Goal: Contribute content: Contribute content

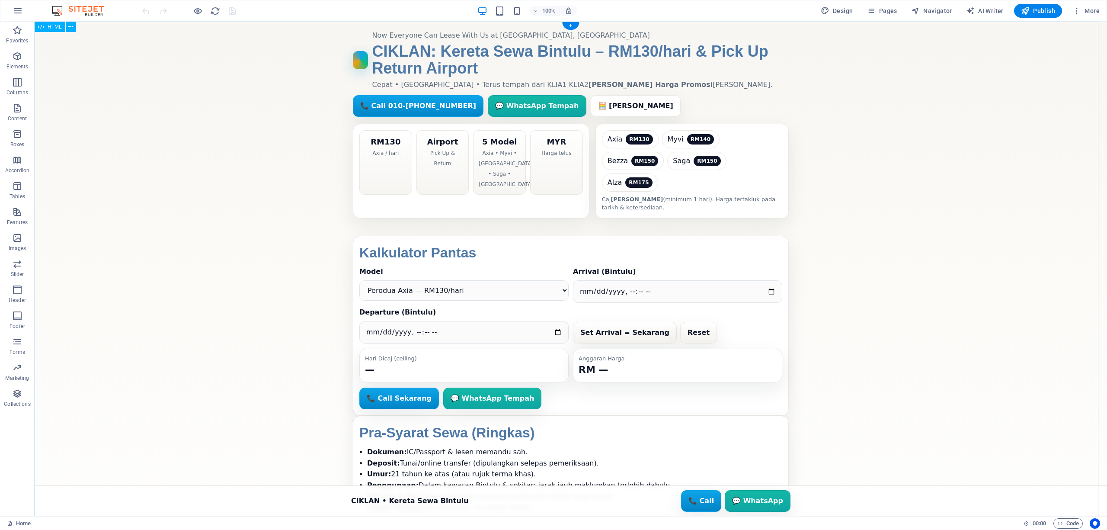
click at [938, 281] on div "CIKLAN: Kereta Sewa Bintulu – RM130/hari & Pick Up Return Airport Now Everyone …" at bounding box center [571, 317] width 1072 height 591
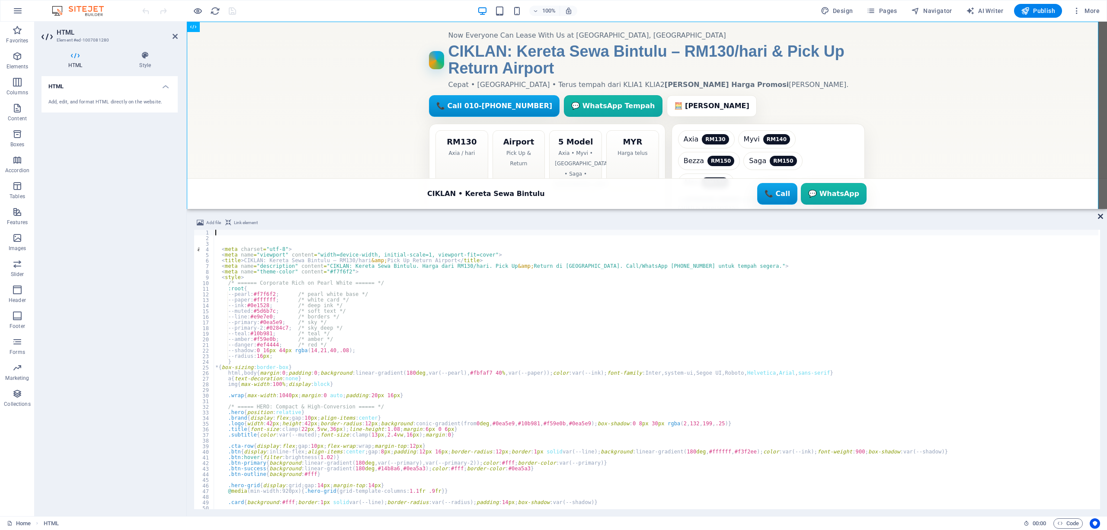
click at [1099, 217] on icon at bounding box center [1100, 216] width 5 height 7
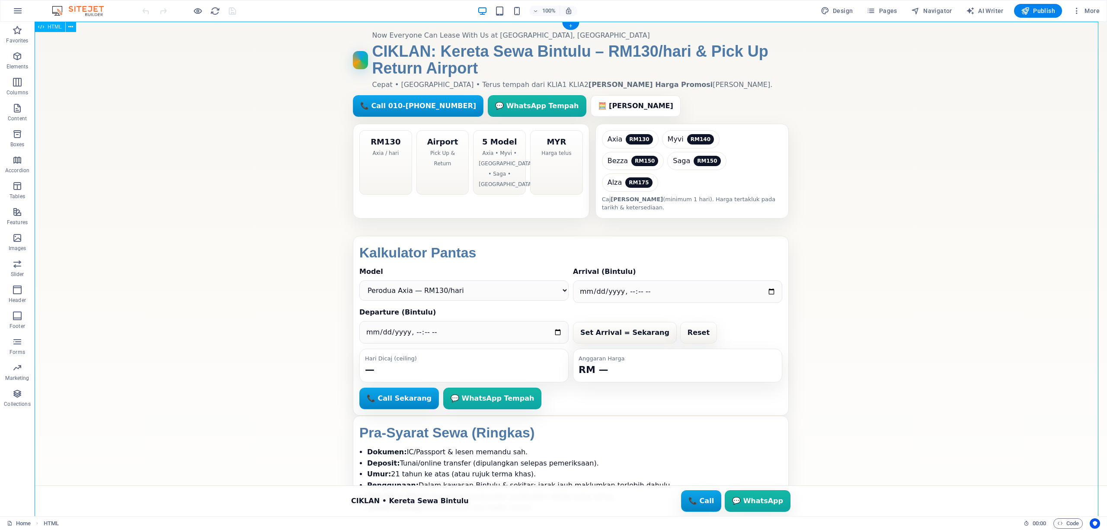
click at [1022, 175] on div "CIKLAN: Kereta Sewa Bintulu – RM130/hari & Pick Up Return Airport Now Everyone …" at bounding box center [571, 317] width 1072 height 591
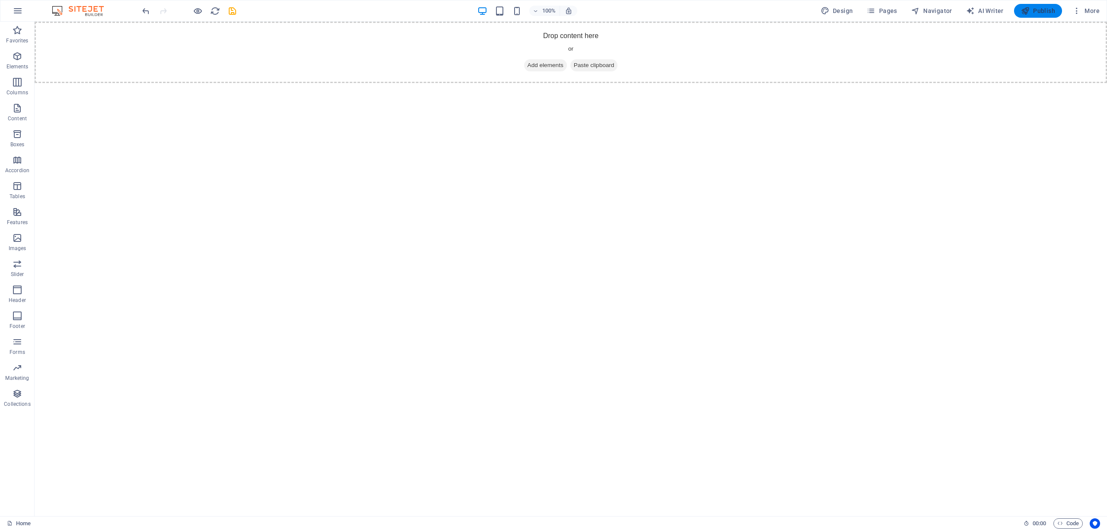
click at [1035, 16] on button "Publish" at bounding box center [1038, 11] width 48 height 14
click at [568, 81] on div "+ Add section" at bounding box center [571, 82] width 48 height 15
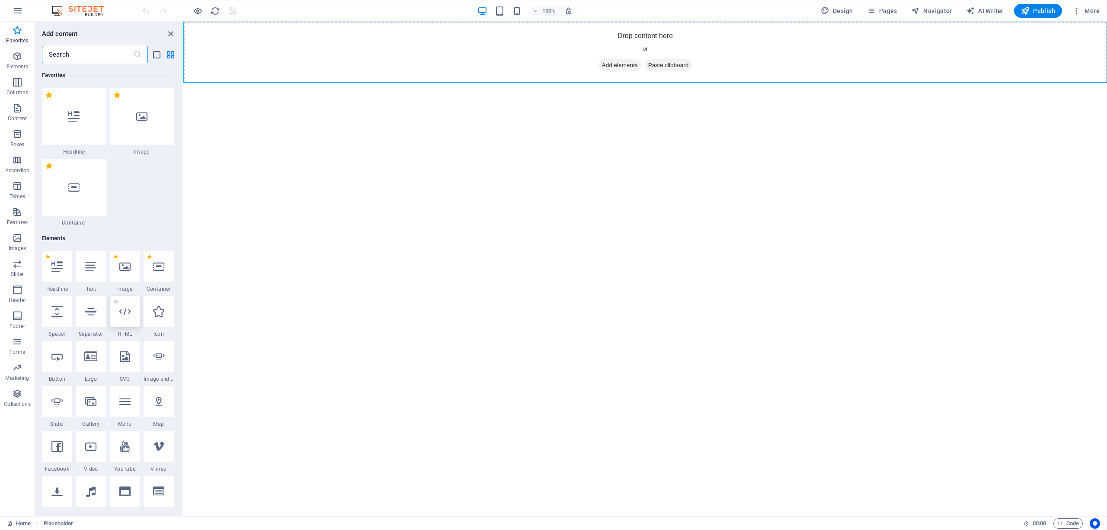
click at [131, 313] on div at bounding box center [125, 311] width 30 height 31
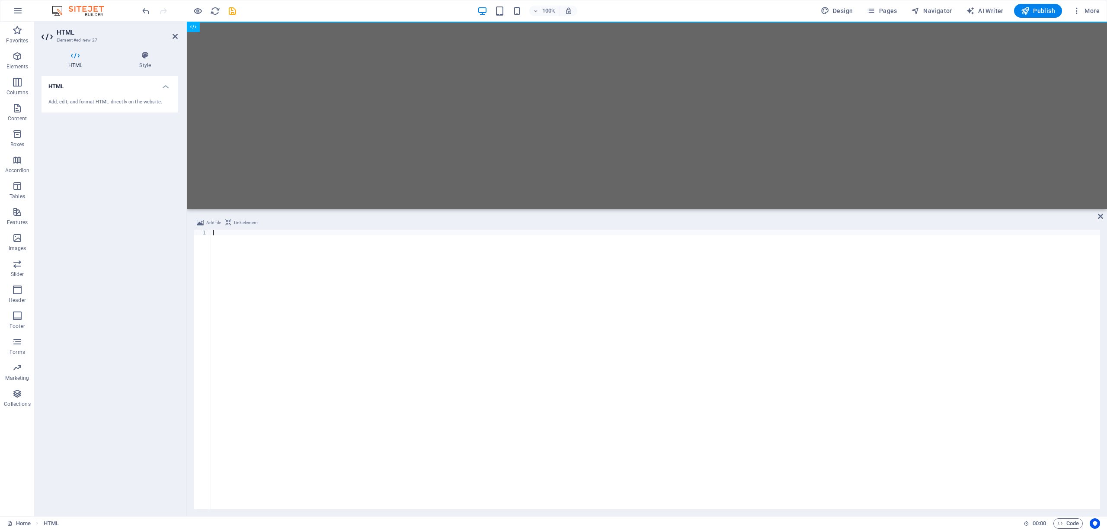
click at [744, 416] on div at bounding box center [655, 375] width 889 height 291
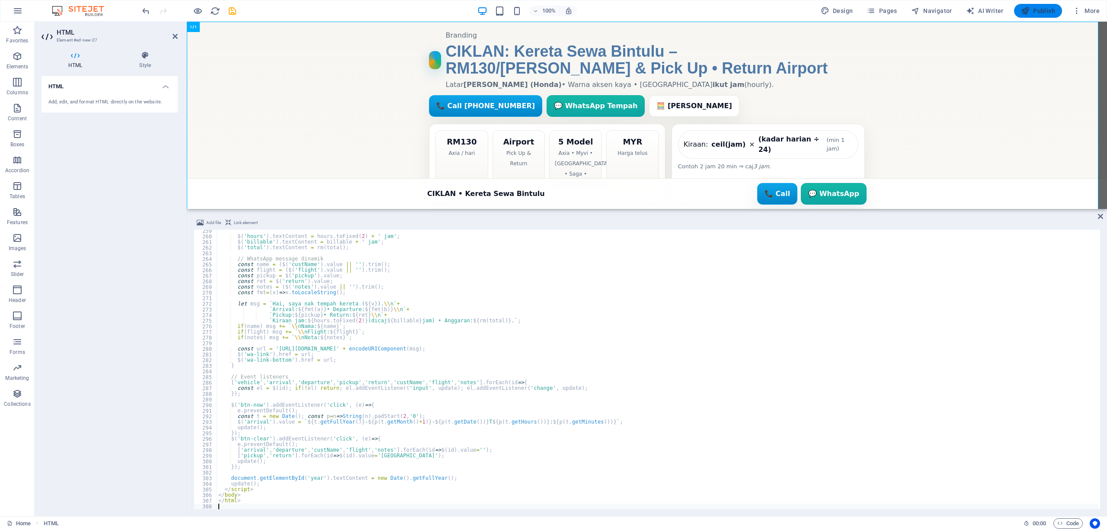
click at [1043, 15] on span "Publish" at bounding box center [1038, 10] width 34 height 9
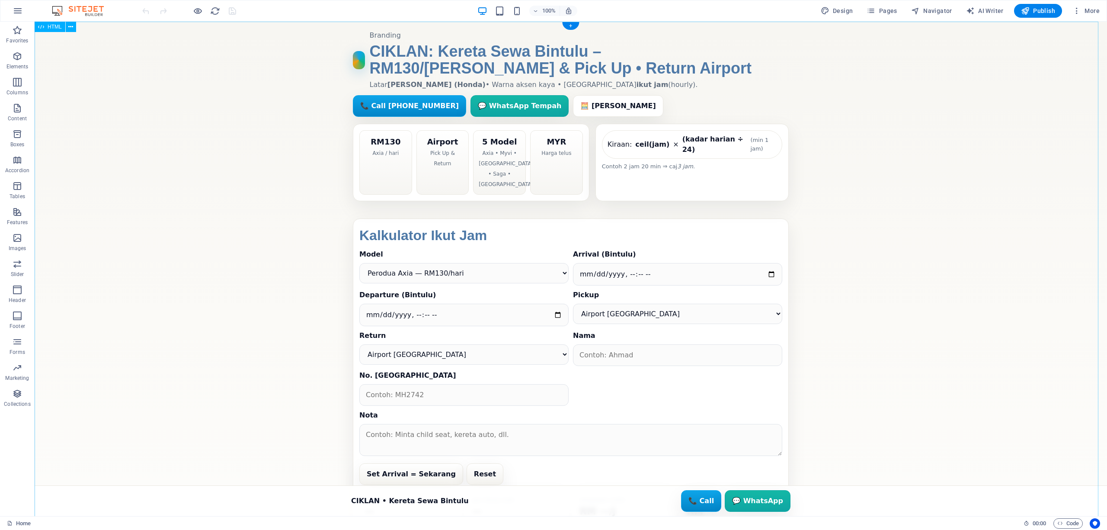
click at [853, 220] on div "CIKLAN: Kereta Sewa Bintulu – Kiraan Jam & Pickup/Return Airport atau Hotel Bra…" at bounding box center [571, 394] width 1072 height 744
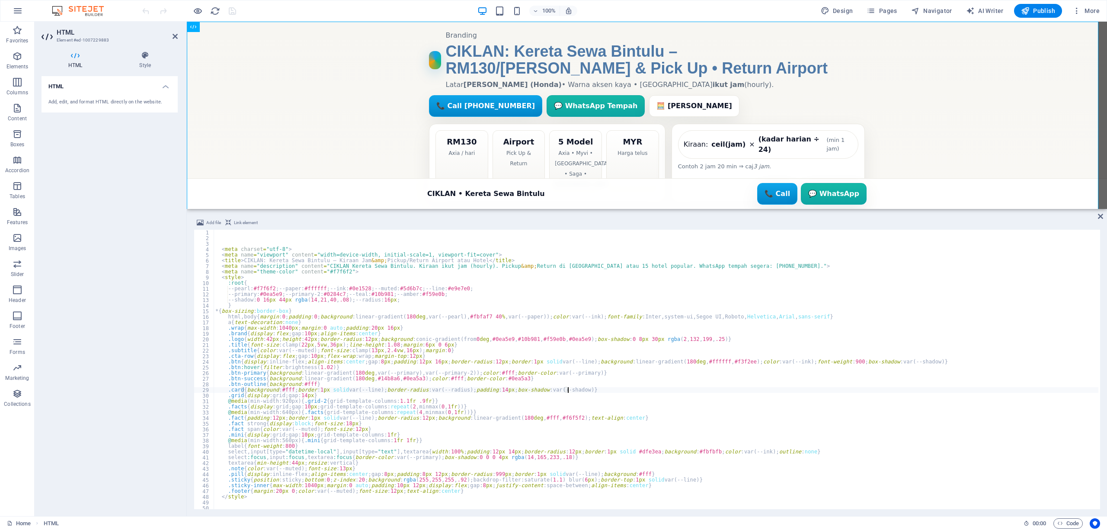
click at [822, 391] on div "< meta charset = "utf-8" > < meta name = "viewport" content = "width=device-wid…" at bounding box center [656, 375] width 885 height 291
type textarea ".card{background:#fff;border:1px solid var(--line);border-radius:var(--radius);…"
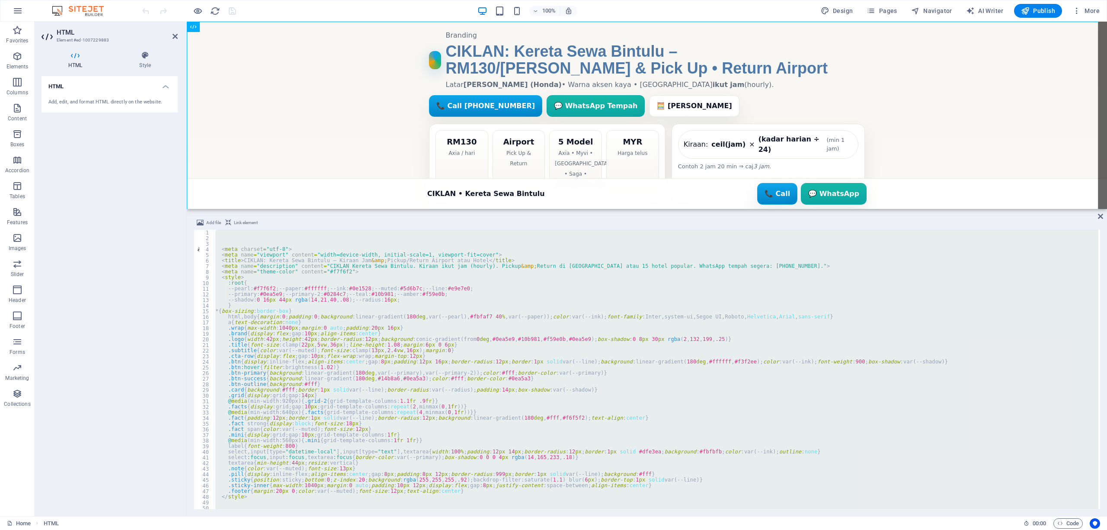
scroll to position [1553, 0]
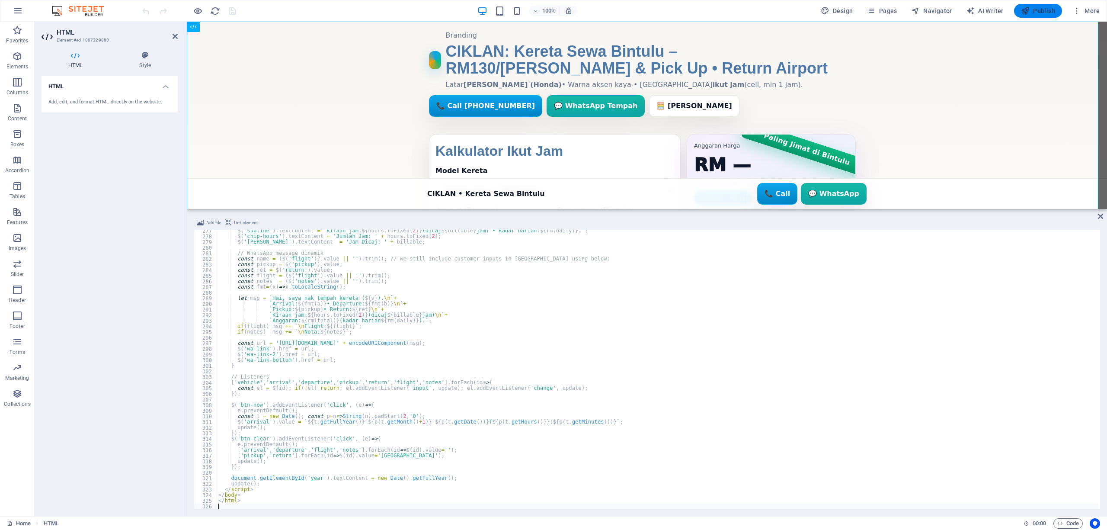
click at [1031, 12] on span "Publish" at bounding box center [1038, 10] width 34 height 9
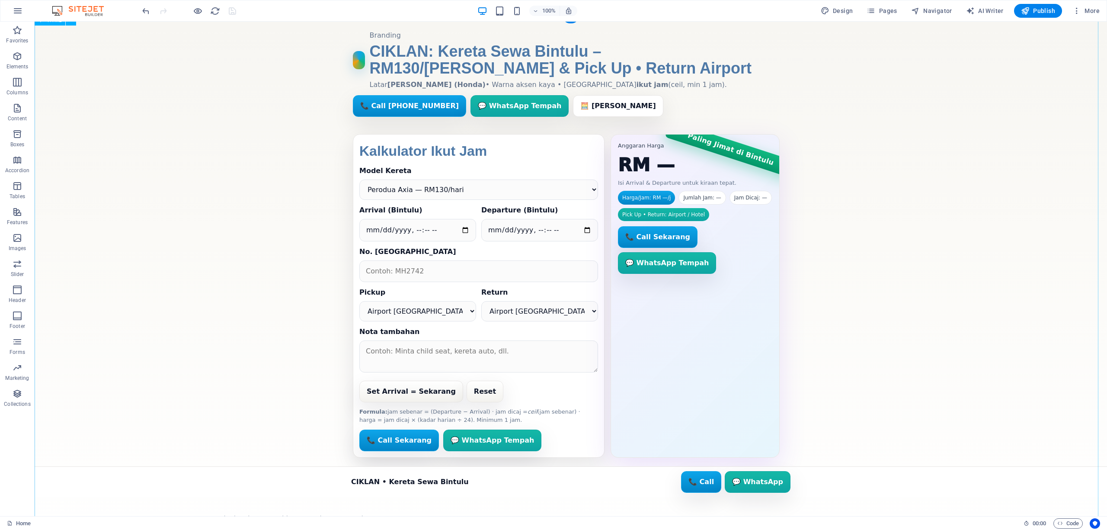
scroll to position [38, 0]
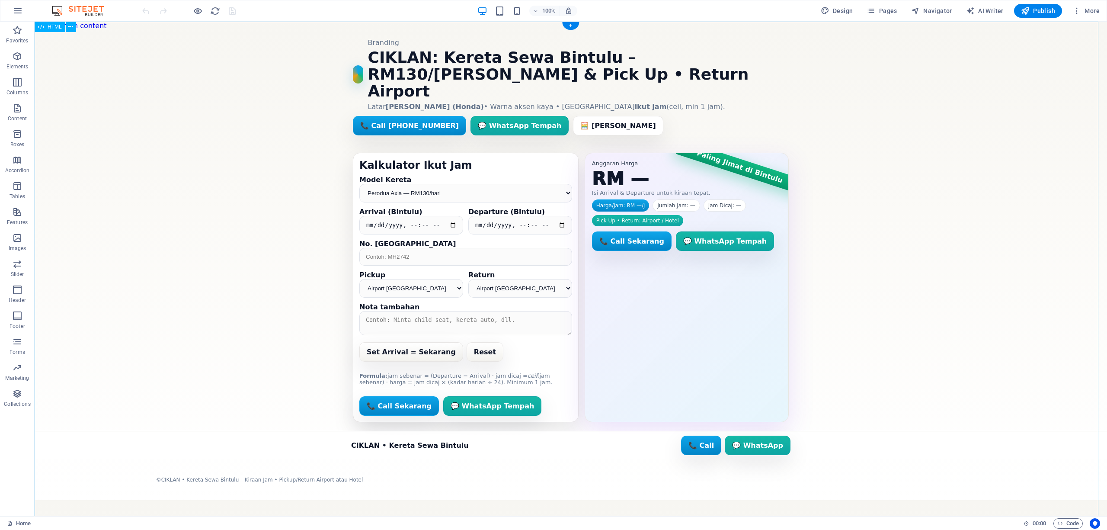
click at [963, 321] on div "CIKLAN: Kereta Sewa Bintulu – Kiraan Jam & Pickup/Return Airport/Hotel Branding…" at bounding box center [571, 260] width 1072 height 461
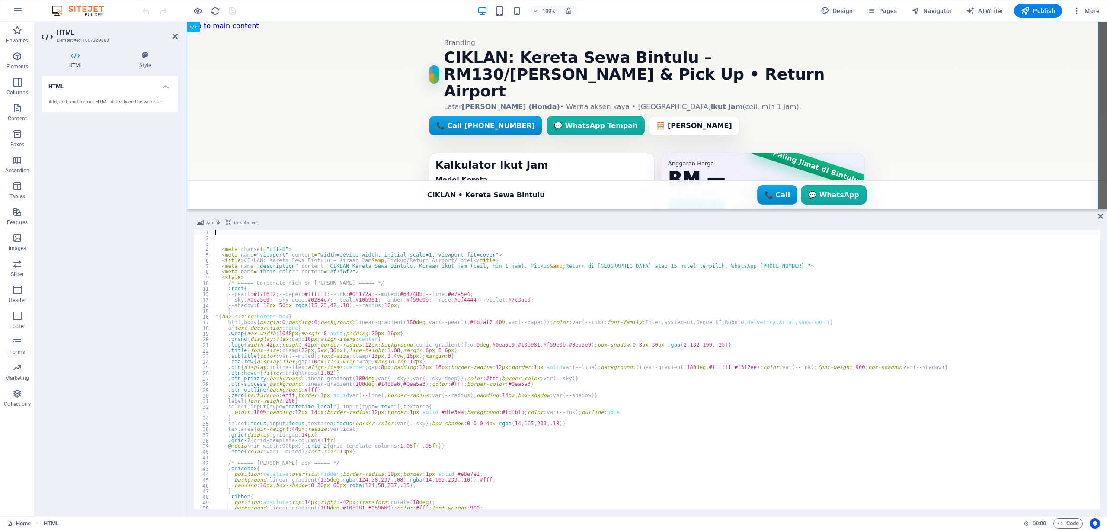
click at [753, 400] on div "< meta charset = "utf-8" > < meta name = "viewport" content = "width=device-wid…" at bounding box center [656, 375] width 885 height 291
type textarea "label{font-weight:800}"
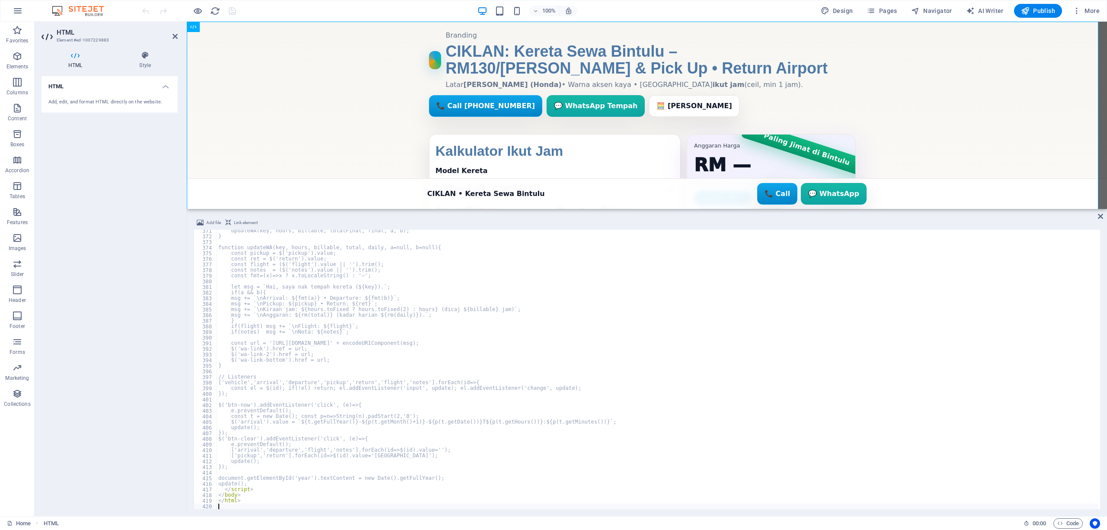
scroll to position [2081, 0]
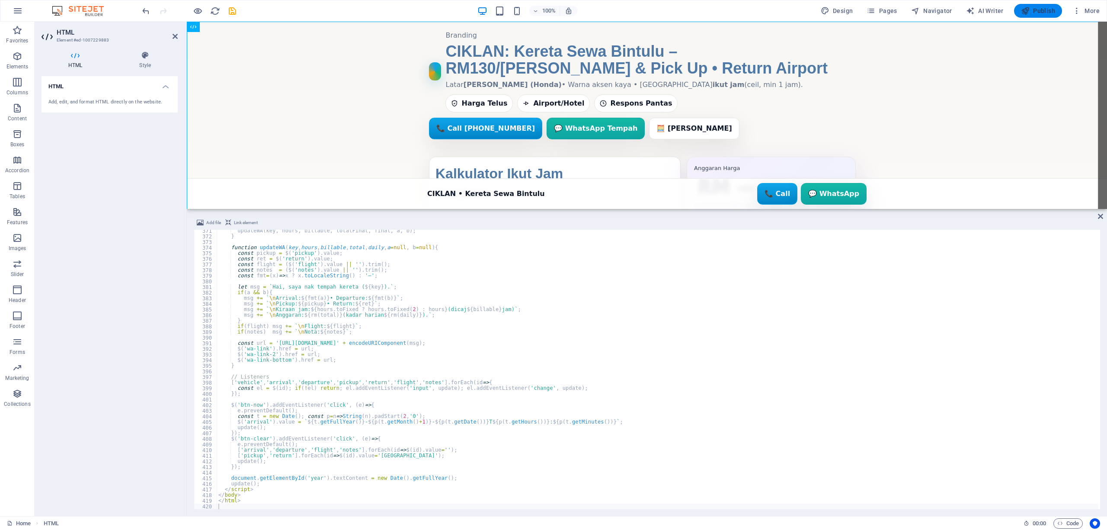
click at [1036, 7] on span "Publish" at bounding box center [1038, 10] width 34 height 9
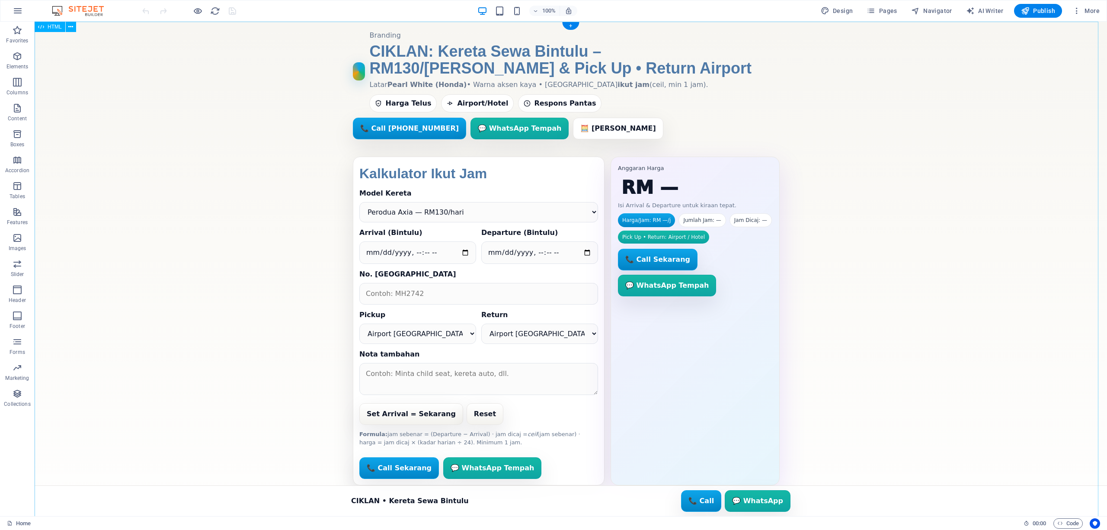
click at [878, 257] on div "CIKLAN: Kereta Sewa Bintulu – Kiraan Jam & Pickup/Return Airport/Hotel Branding…" at bounding box center [571, 300] width 1072 height 556
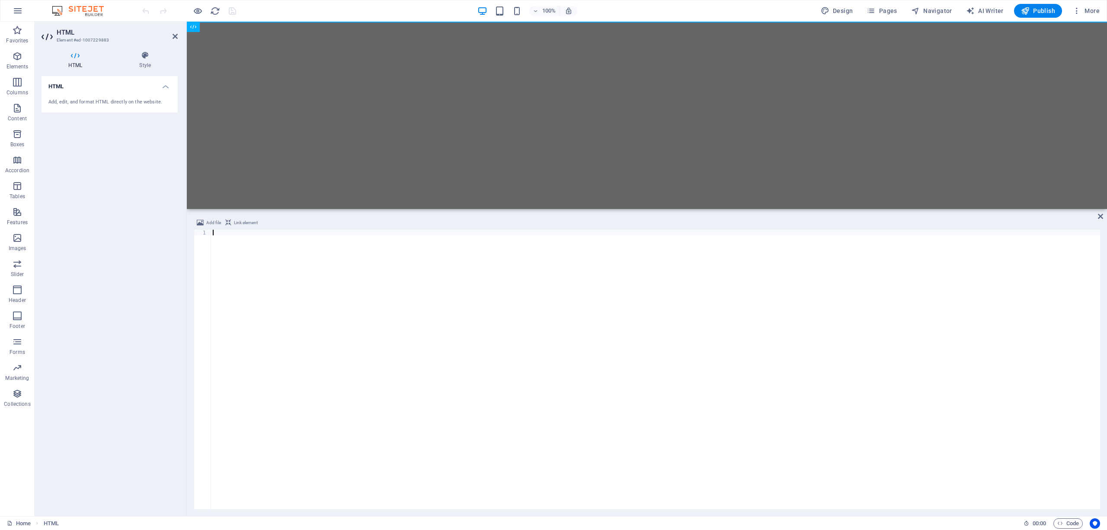
click at [632, 357] on div at bounding box center [655, 375] width 889 height 291
paste textarea "Badge “New/Hot” ikut model,"
type textarea "Badge “New/Hot” ikut model,"
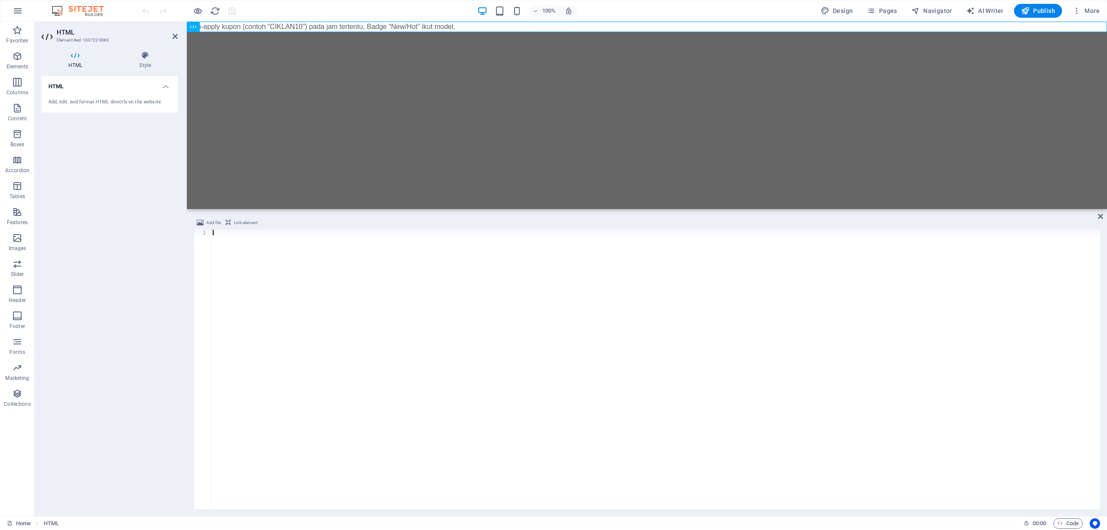
click at [682, 293] on div at bounding box center [655, 375] width 889 height 291
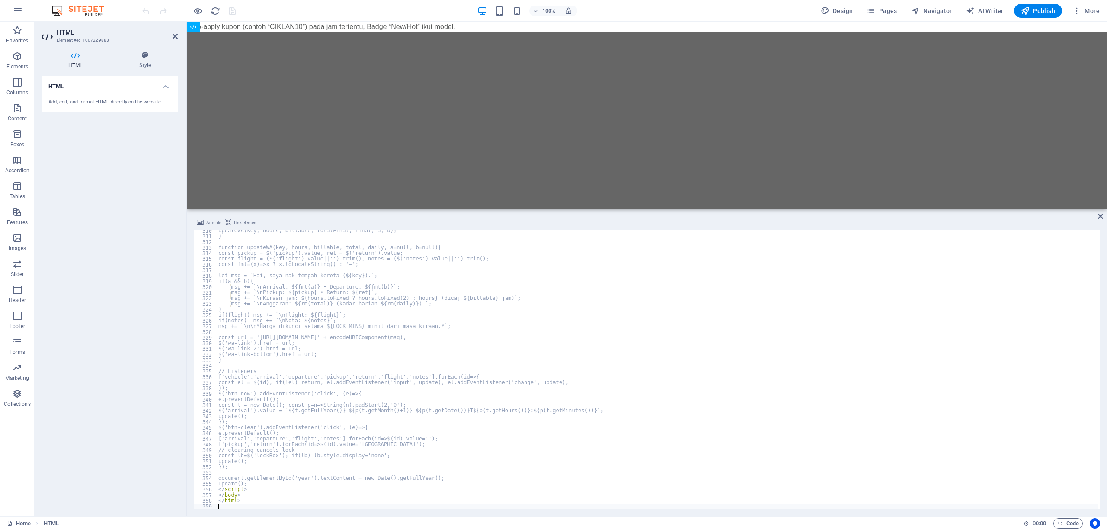
scroll to position [1738, 0]
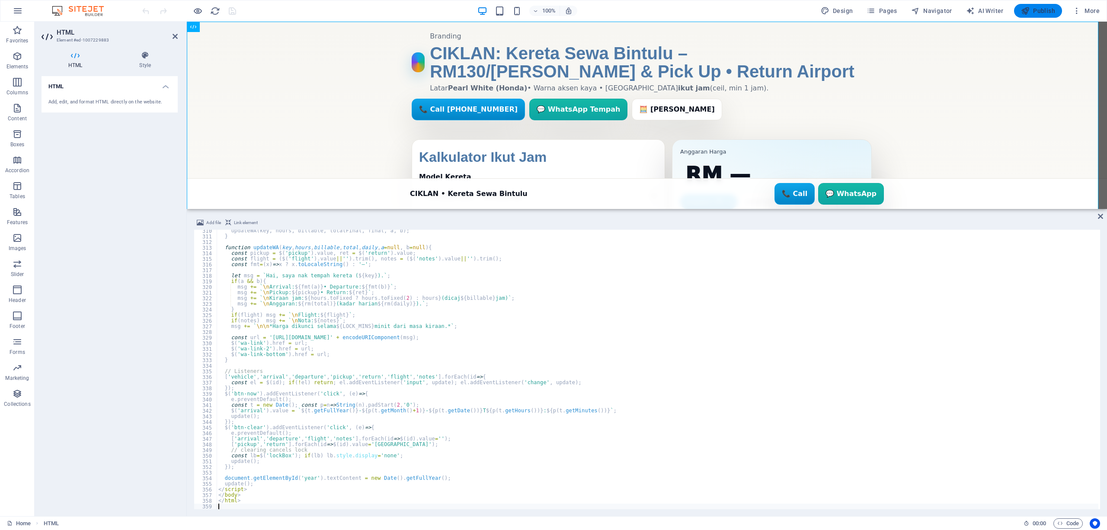
click at [1038, 13] on span "Publish" at bounding box center [1038, 10] width 34 height 9
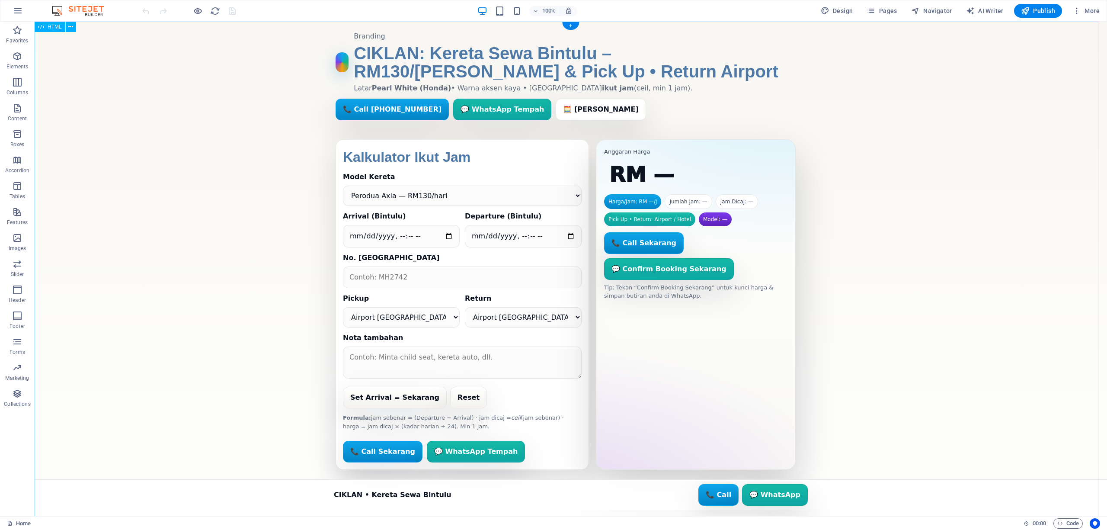
click at [924, 238] on div "CIKLAN: Kereta Sewa Bintulu – Versi Rich (Countdown & Best Value) Branding CIKL…" at bounding box center [571, 294] width 1072 height 545
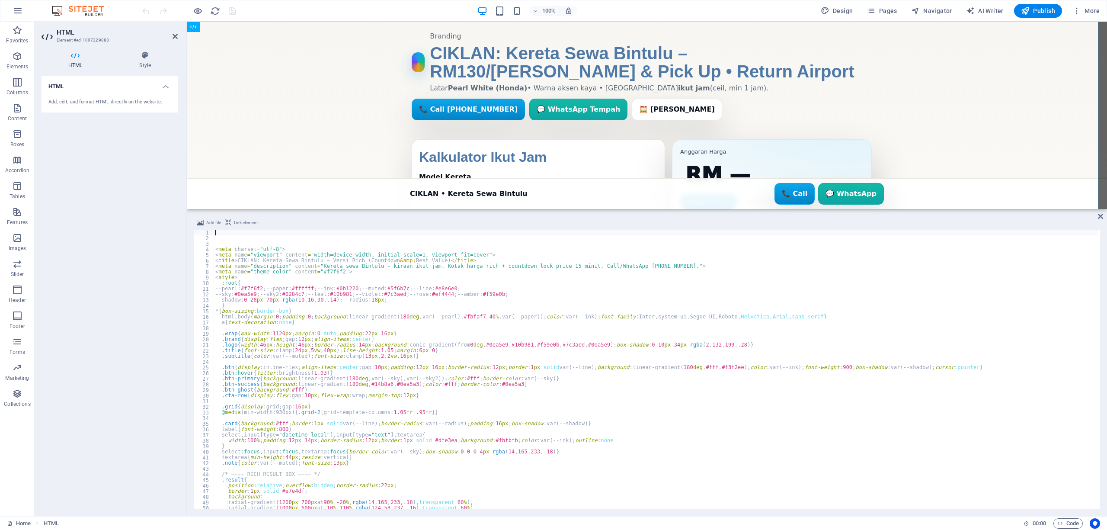
click at [798, 375] on div "< meta charset = "utf-8" > < meta name = "viewport" content = "width=device-wid…" at bounding box center [656, 375] width 885 height 291
type textarea ".btn:hover{filter:brightness(1.03)}"
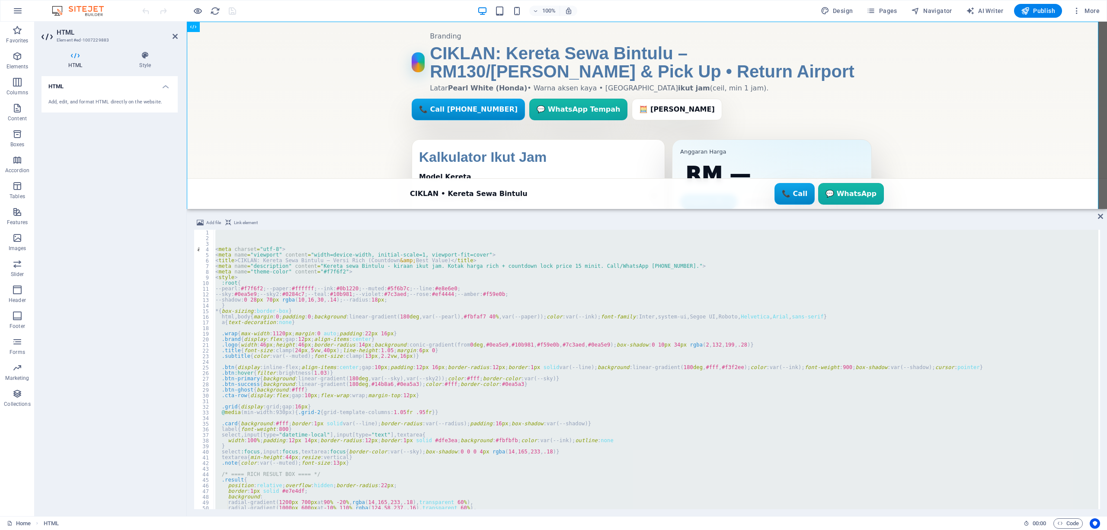
scroll to position [1873, 0]
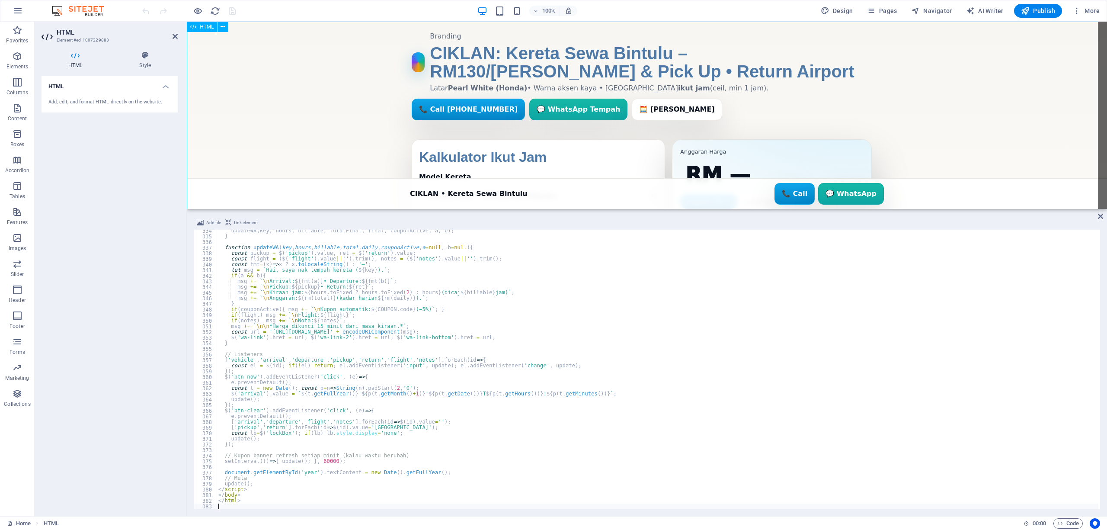
click at [922, 125] on div "CIKLAN: Kereta Sewa Bintulu – Rich (Kupon Auto, Badge Hot/New, Countdown) Brand…" at bounding box center [647, 294] width 920 height 545
click at [1031, 13] on span "Publish" at bounding box center [1038, 10] width 34 height 9
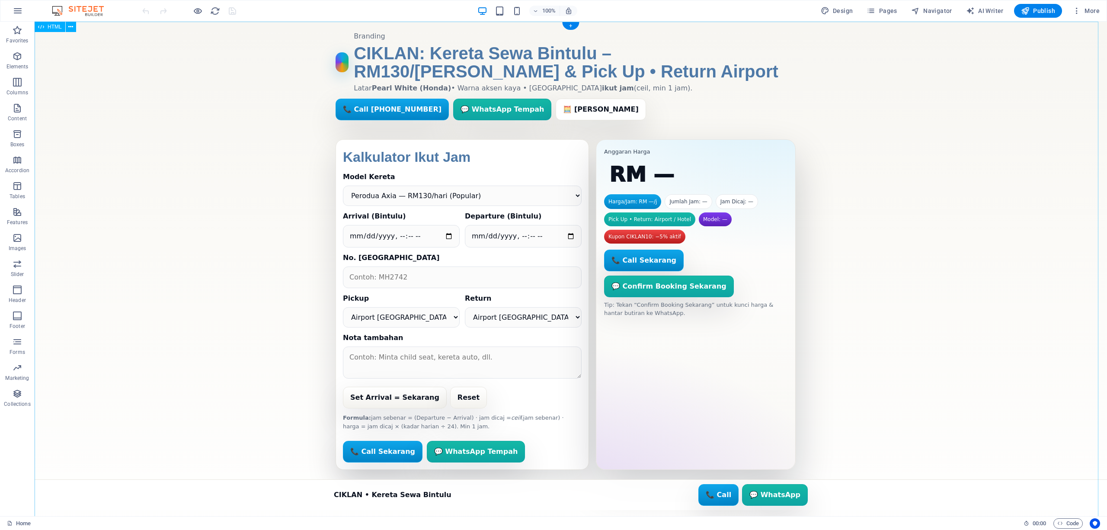
click at [914, 164] on div "CIKLAN: Kereta Sewa Bintulu – Rich (Kupon Auto, Badge Hot/New, Countdown) Brand…" at bounding box center [571, 294] width 1072 height 545
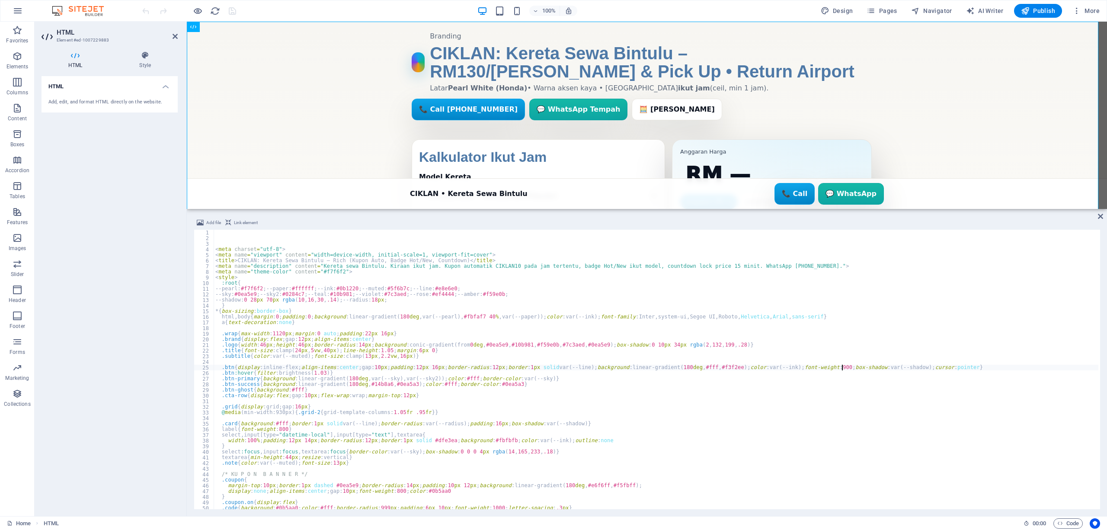
click at [841, 365] on div "< meta charset = "utf-8" > < meta name = "viewport" content = "width=device-wid…" at bounding box center [656, 375] width 885 height 291
type textarea ".btn{display:inline-flex;align-items:center;gap:10px;padding:12px 16px;border-r…"
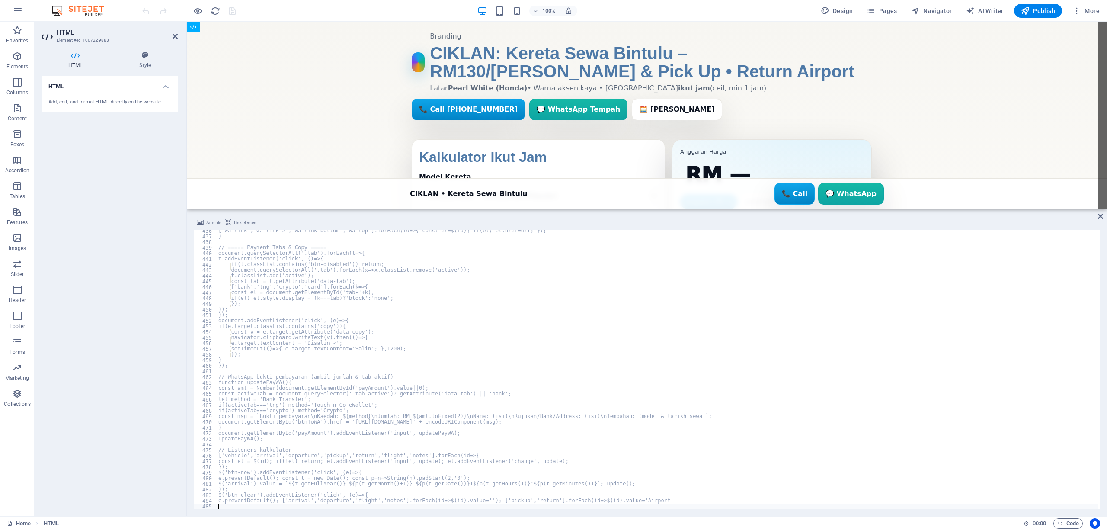
scroll to position [2446, 0]
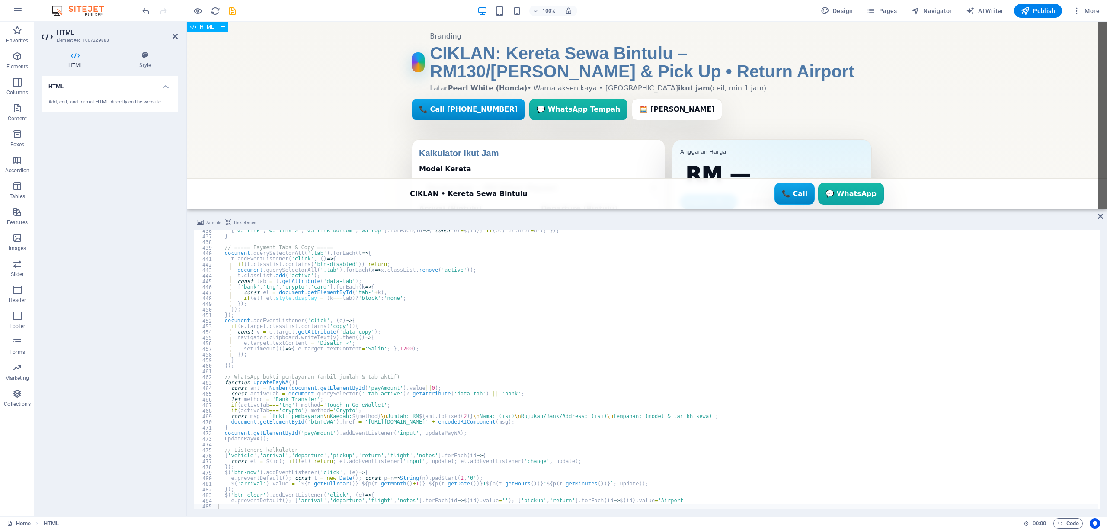
click at [934, 102] on div "CIKLAN: Kereta Sewa Bintulu – Rich (Hotel & Pembayaran Digital) Branding CIKLAN…" at bounding box center [647, 510] width 920 height 976
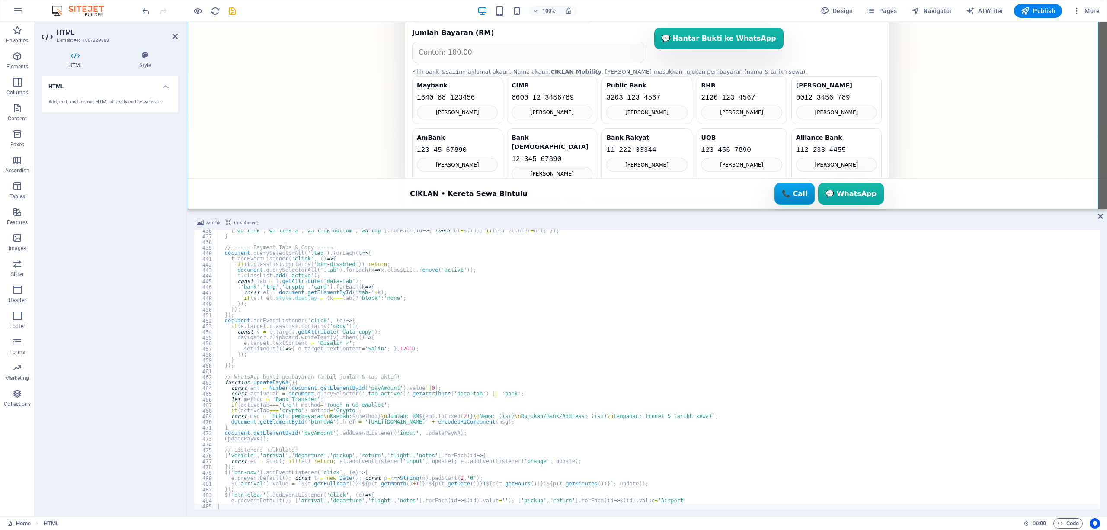
scroll to position [742, 0]
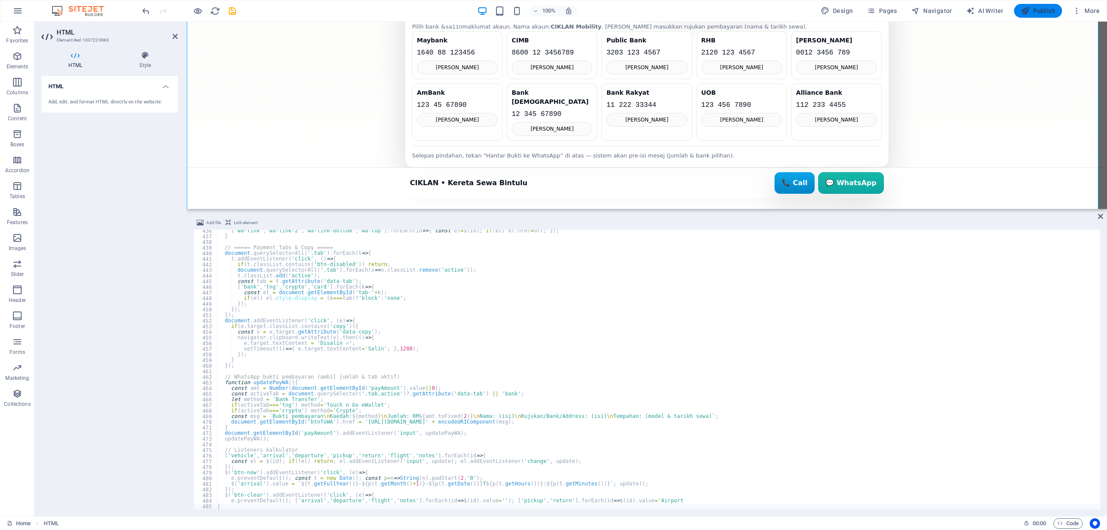
click at [1034, 9] on span "Publish" at bounding box center [1038, 10] width 34 height 9
